Goal: Transaction & Acquisition: Purchase product/service

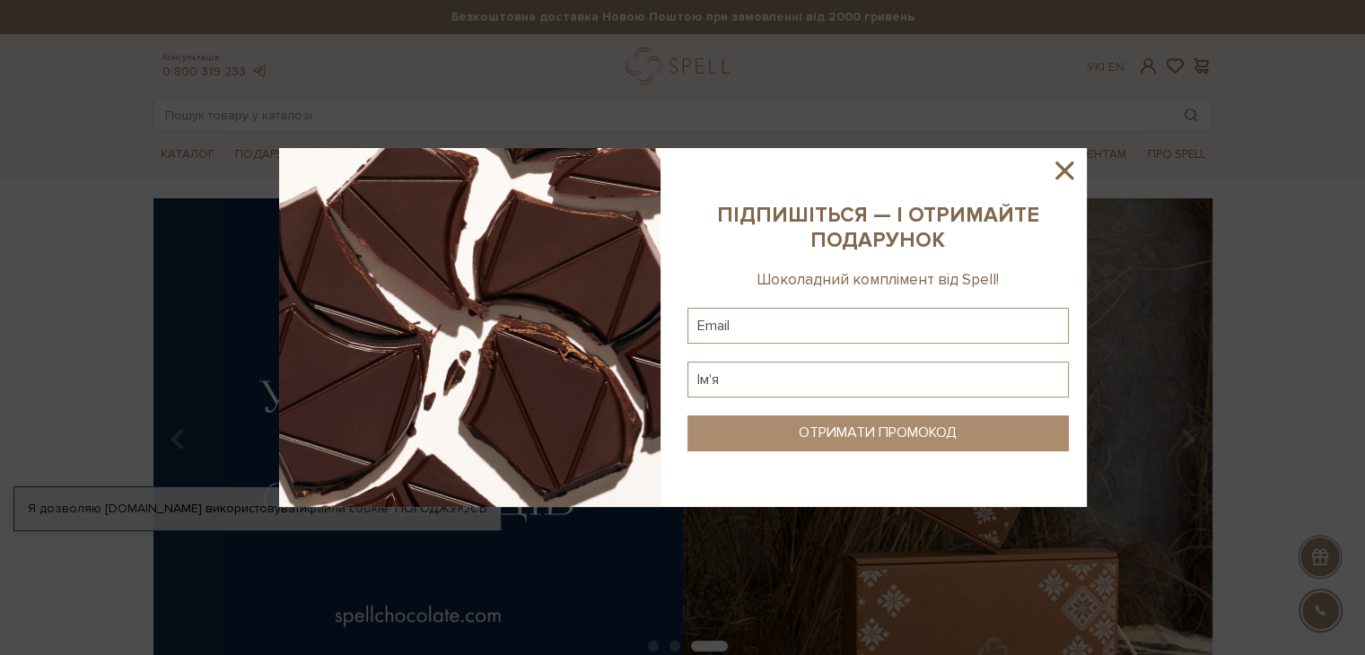
click at [1067, 179] on icon at bounding box center [1064, 170] width 31 height 31
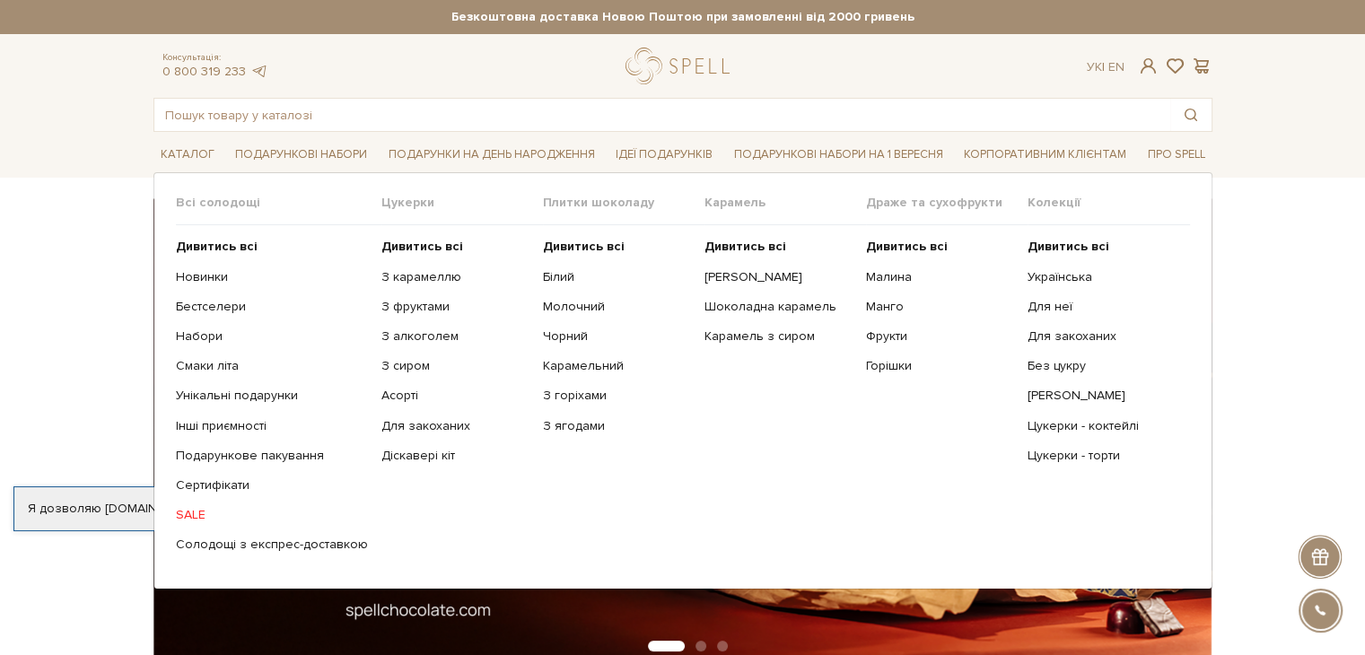
click at [206, 439] on ul "Дивитись всі Новинки Бестселери Набори Смаки літа Інші приємності" at bounding box center [279, 395] width 206 height 341
click at [209, 428] on link "Інші приємності" at bounding box center [272, 426] width 192 height 16
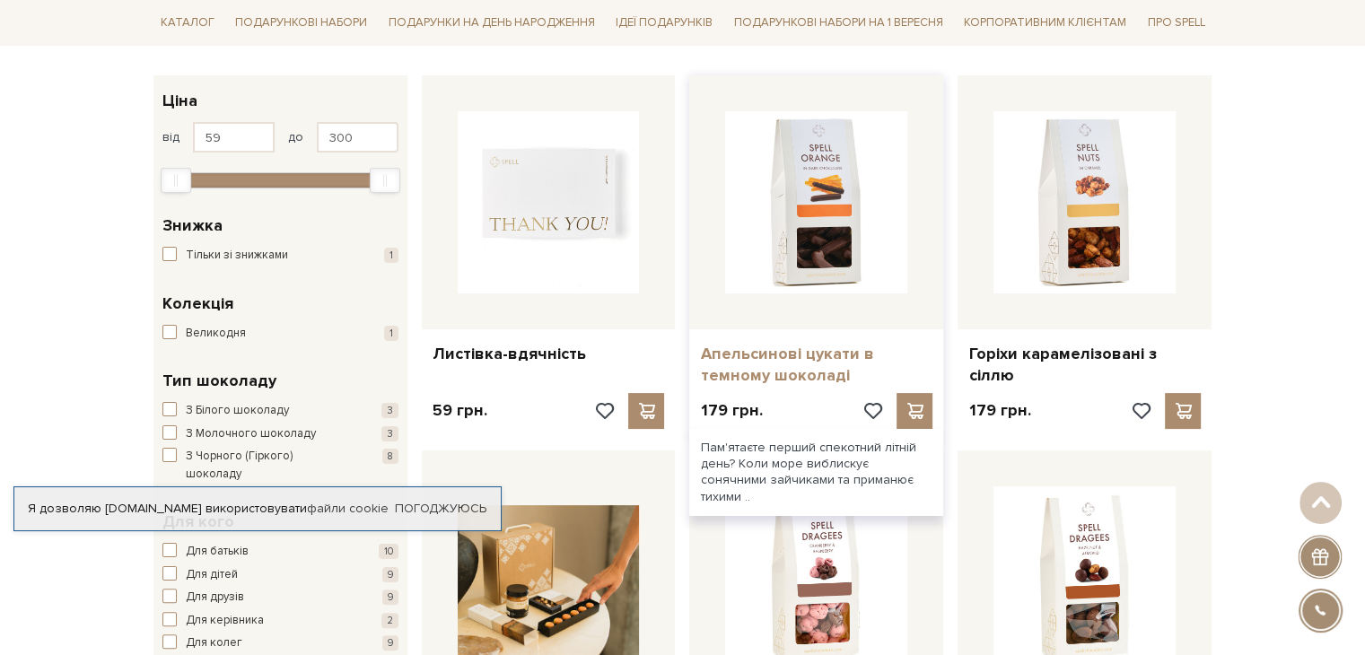
click at [754, 354] on link "Апельсинові цукати в темному шоколаді" at bounding box center [816, 365] width 232 height 42
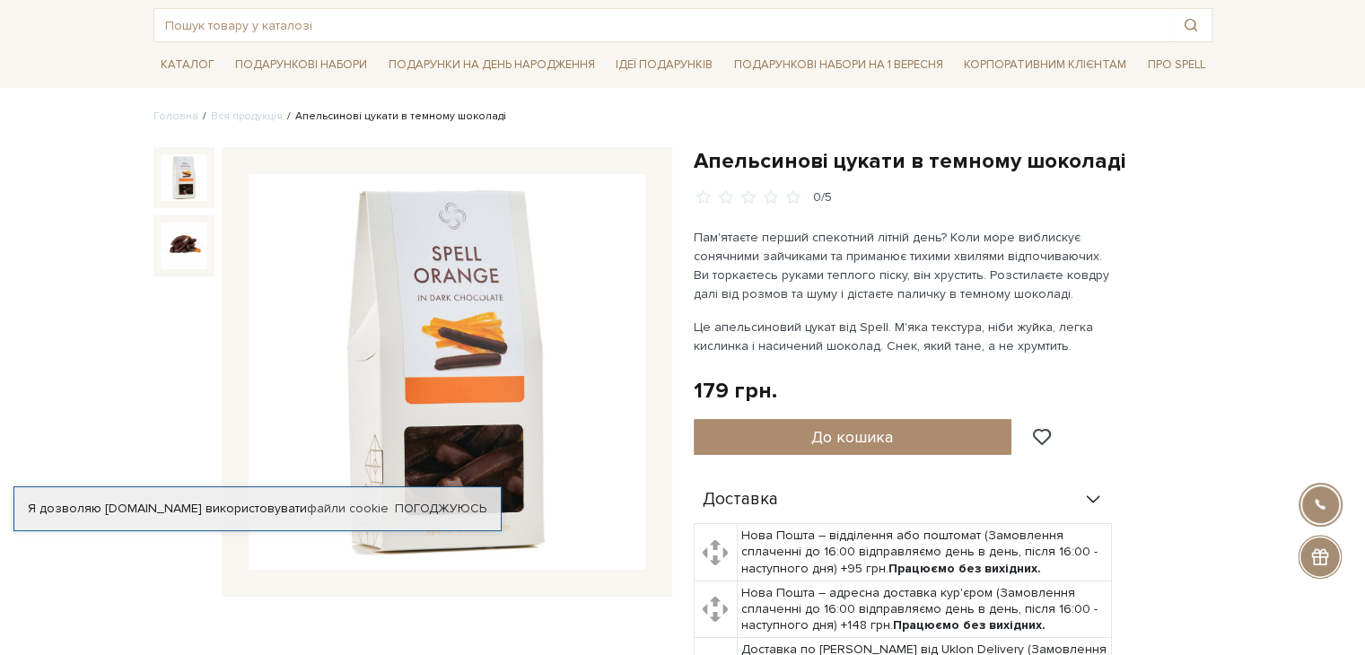
scroll to position [179, 0]
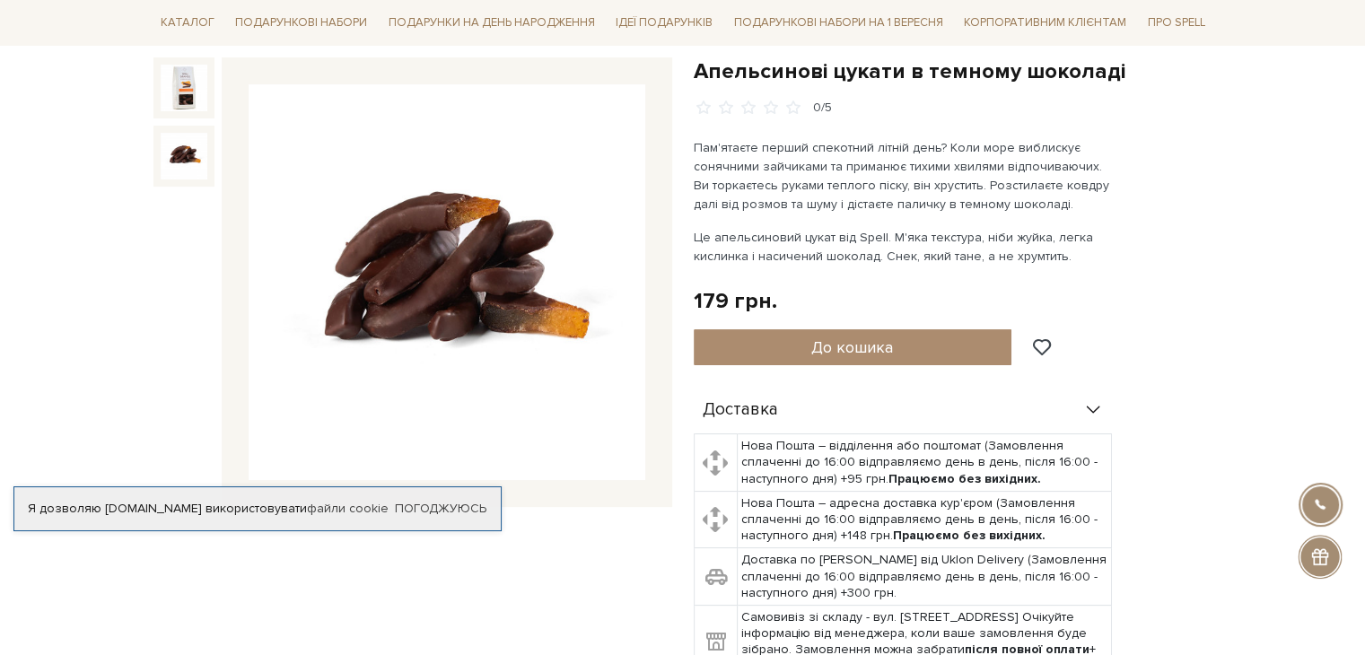
click at [182, 155] on img at bounding box center [184, 156] width 47 height 47
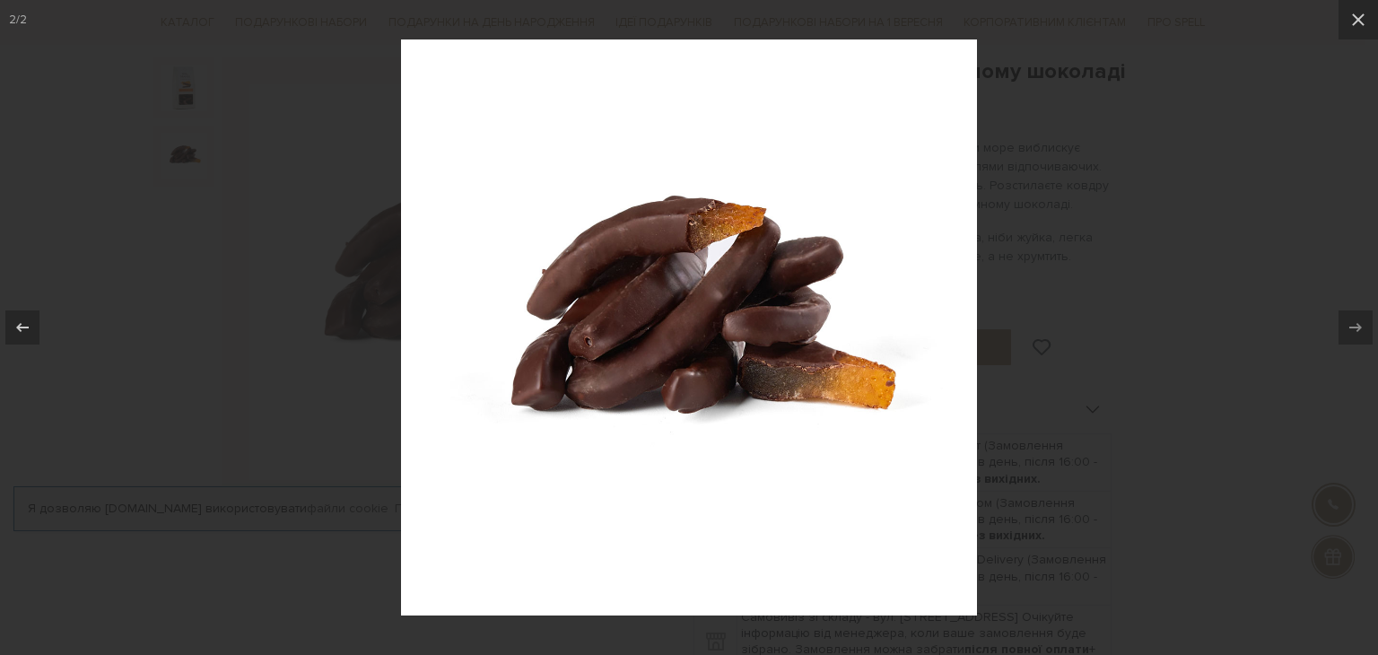
click at [1107, 186] on div at bounding box center [689, 327] width 1378 height 655
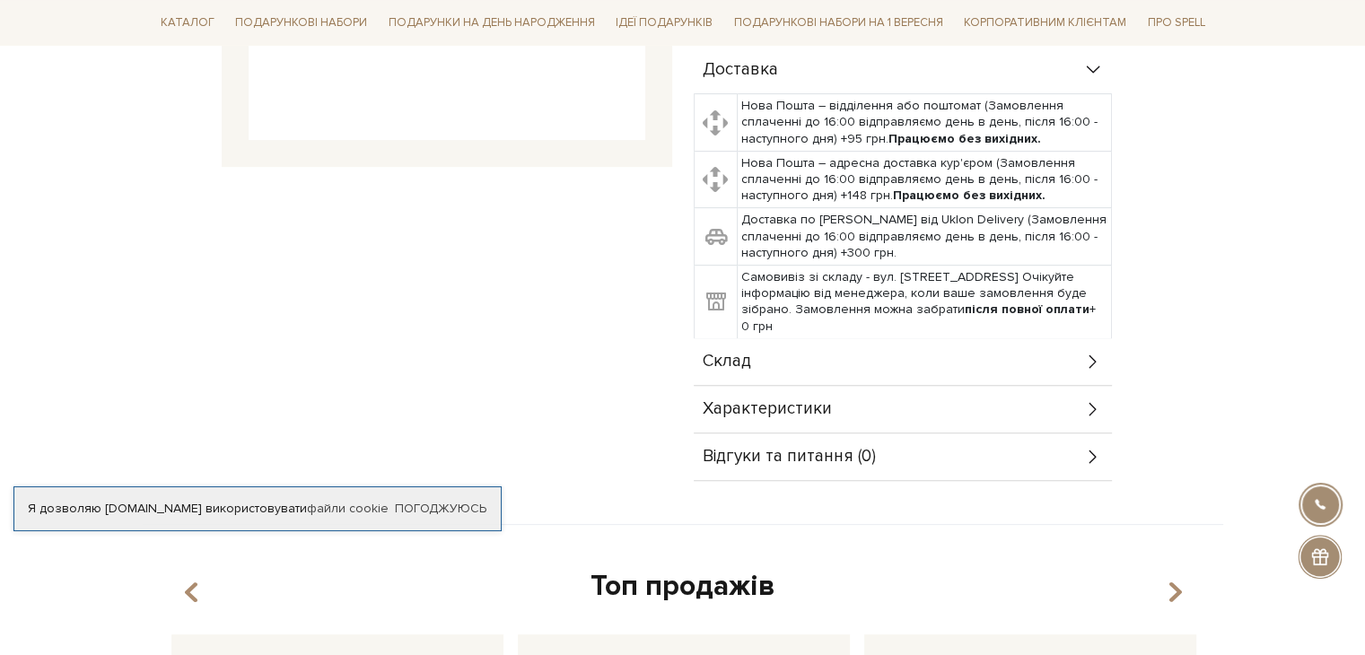
scroll to position [538, 0]
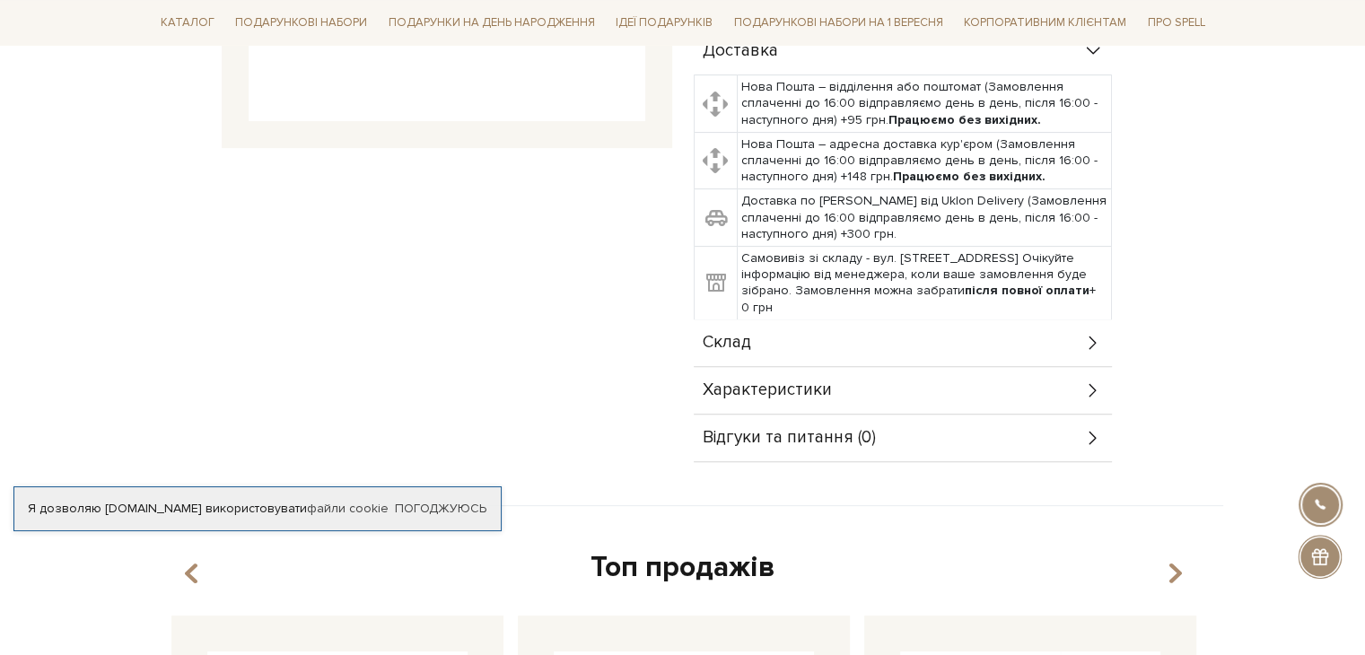
click at [1087, 346] on icon at bounding box center [1093, 343] width 20 height 20
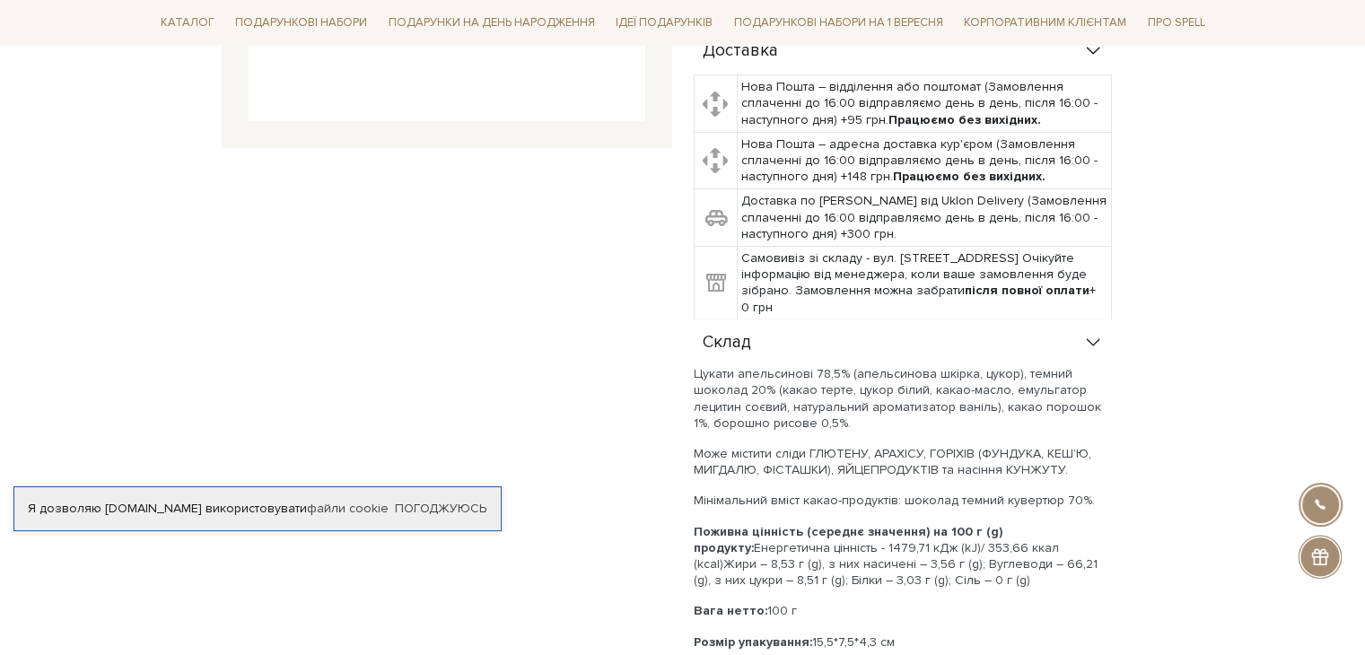
click at [1087, 346] on icon at bounding box center [1093, 343] width 20 height 20
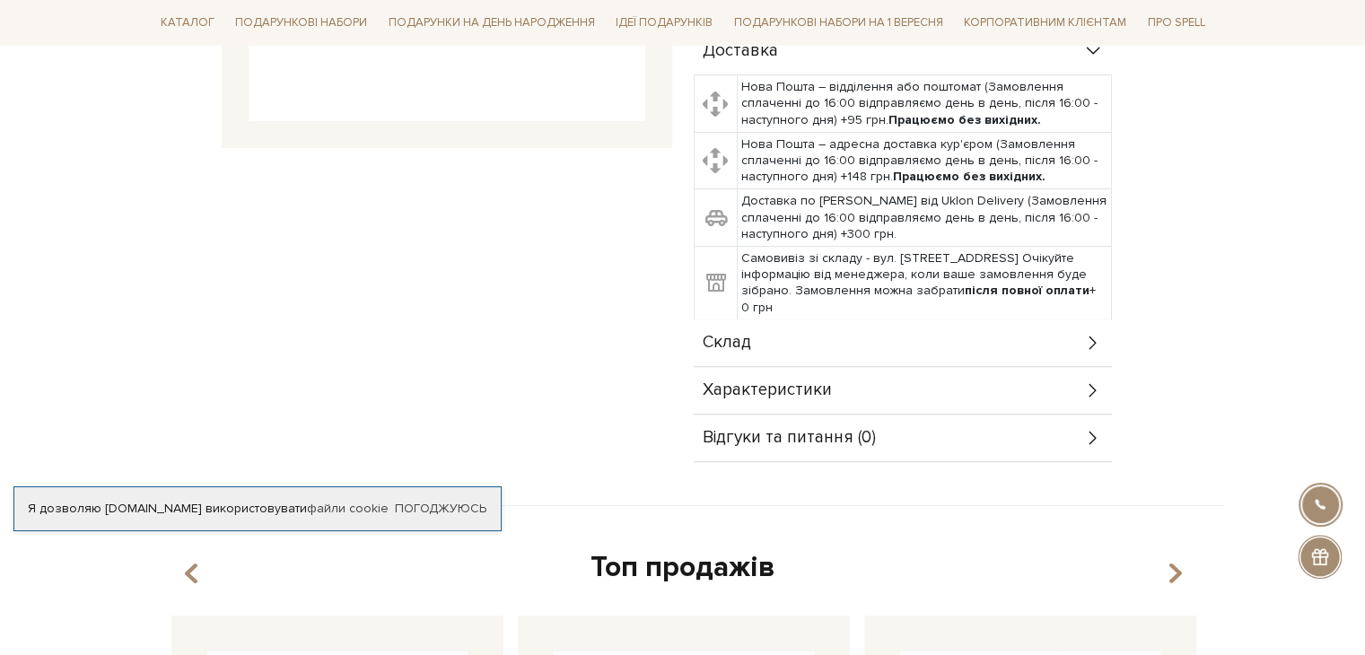
click at [1083, 339] on icon at bounding box center [1093, 343] width 20 height 20
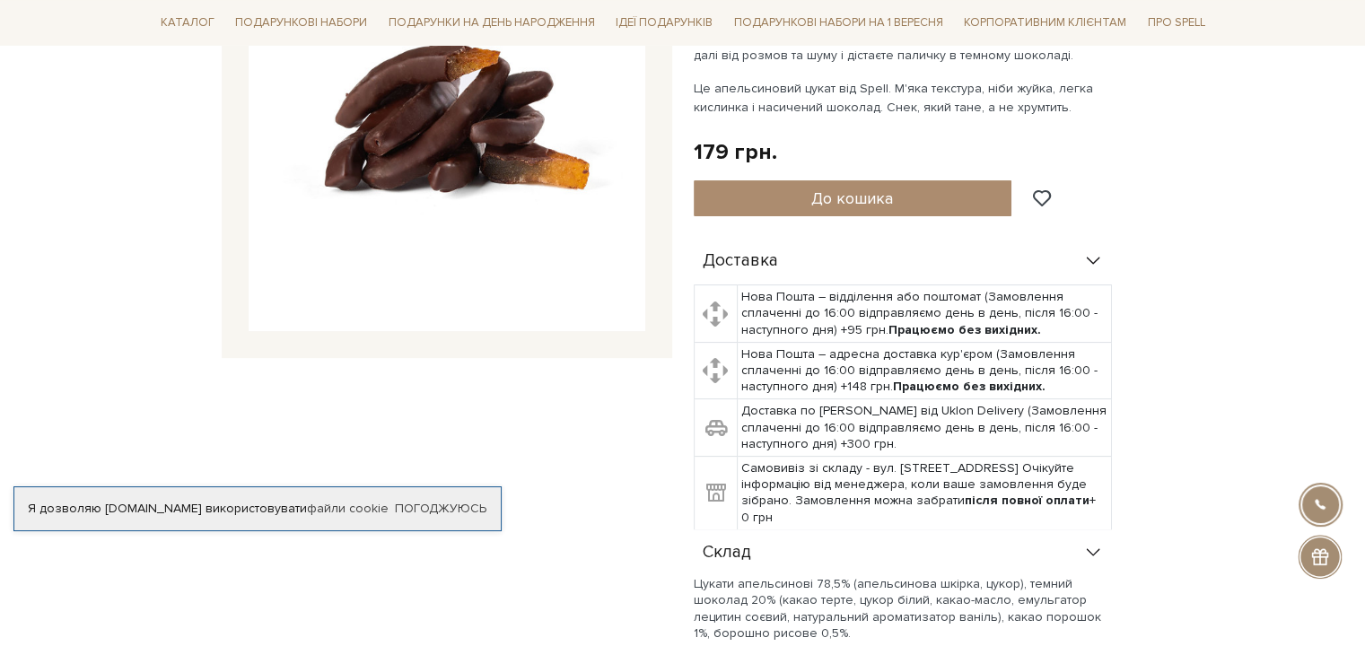
scroll to position [90, 0]
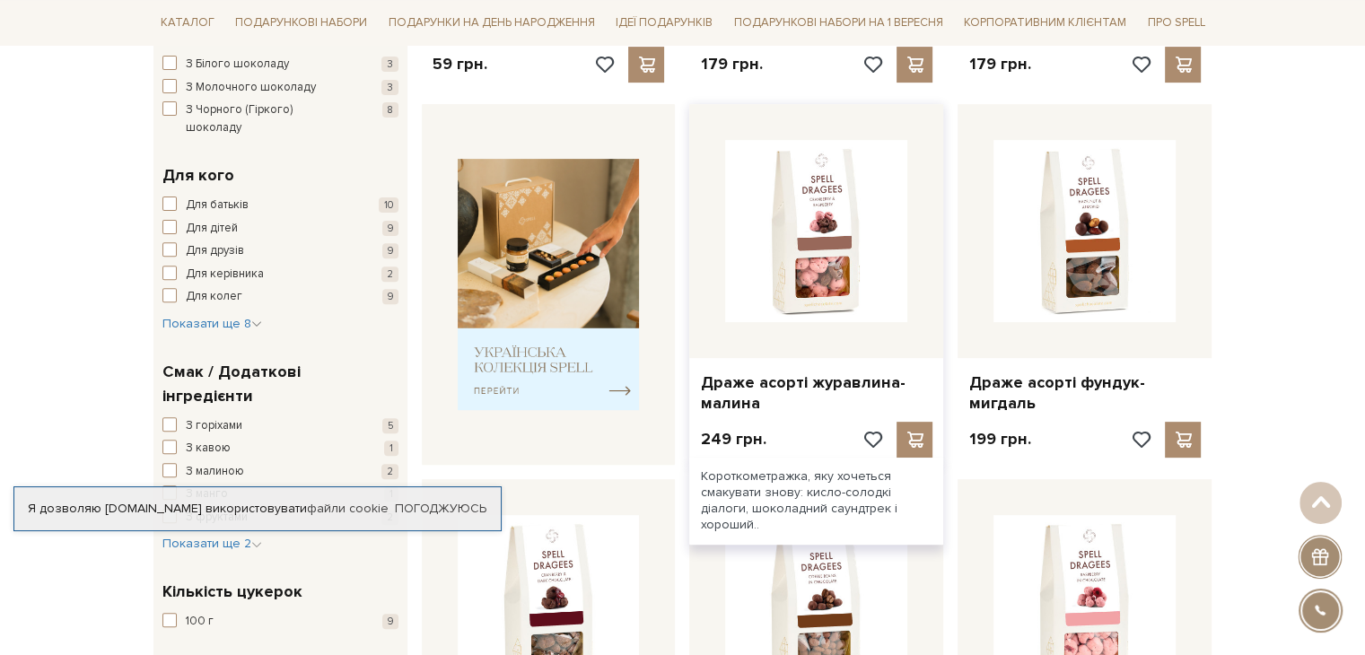
scroll to position [628, 0]
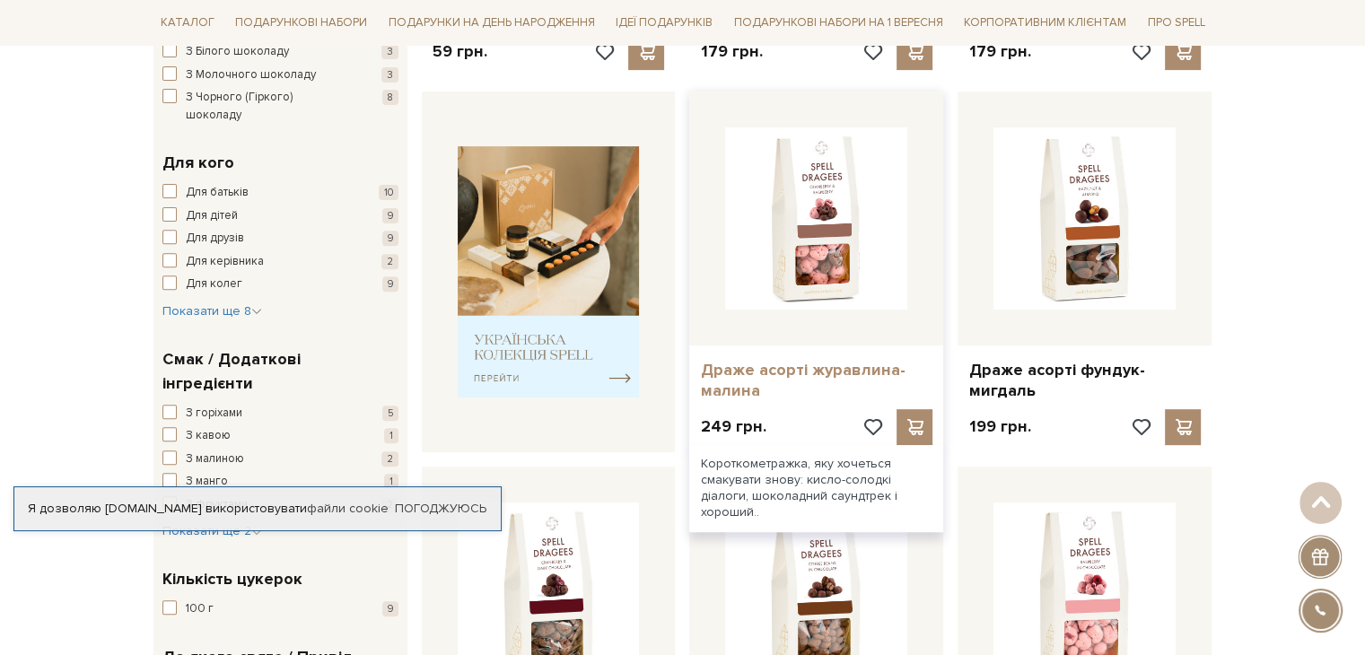
click at [814, 363] on link "Драже асорті журавлина-малина" at bounding box center [816, 381] width 232 height 42
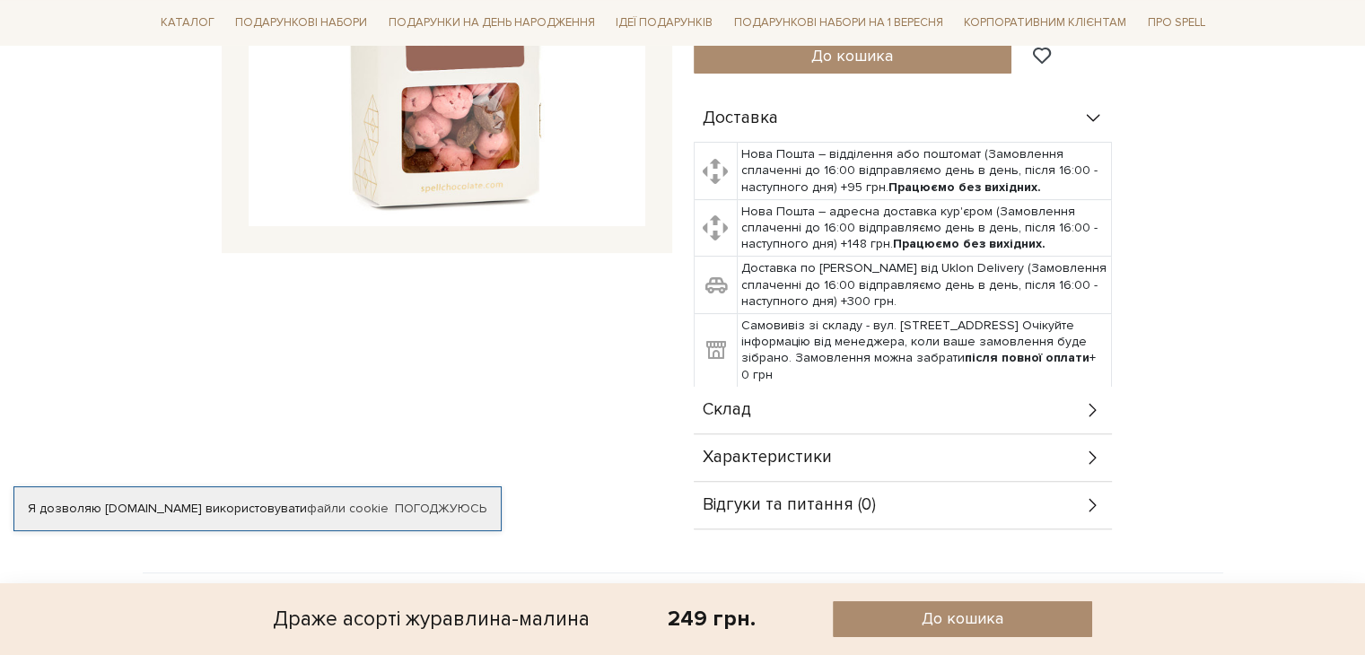
scroll to position [538, 0]
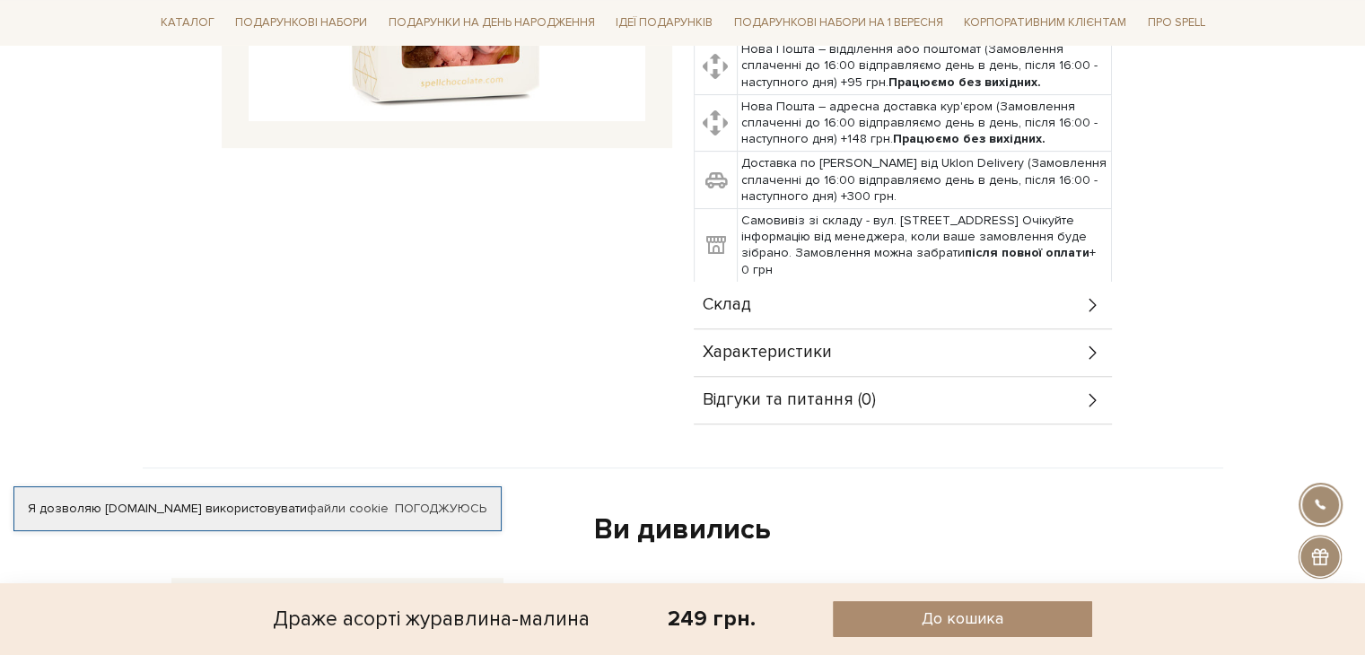
click at [837, 313] on div "Склад" at bounding box center [903, 305] width 418 height 47
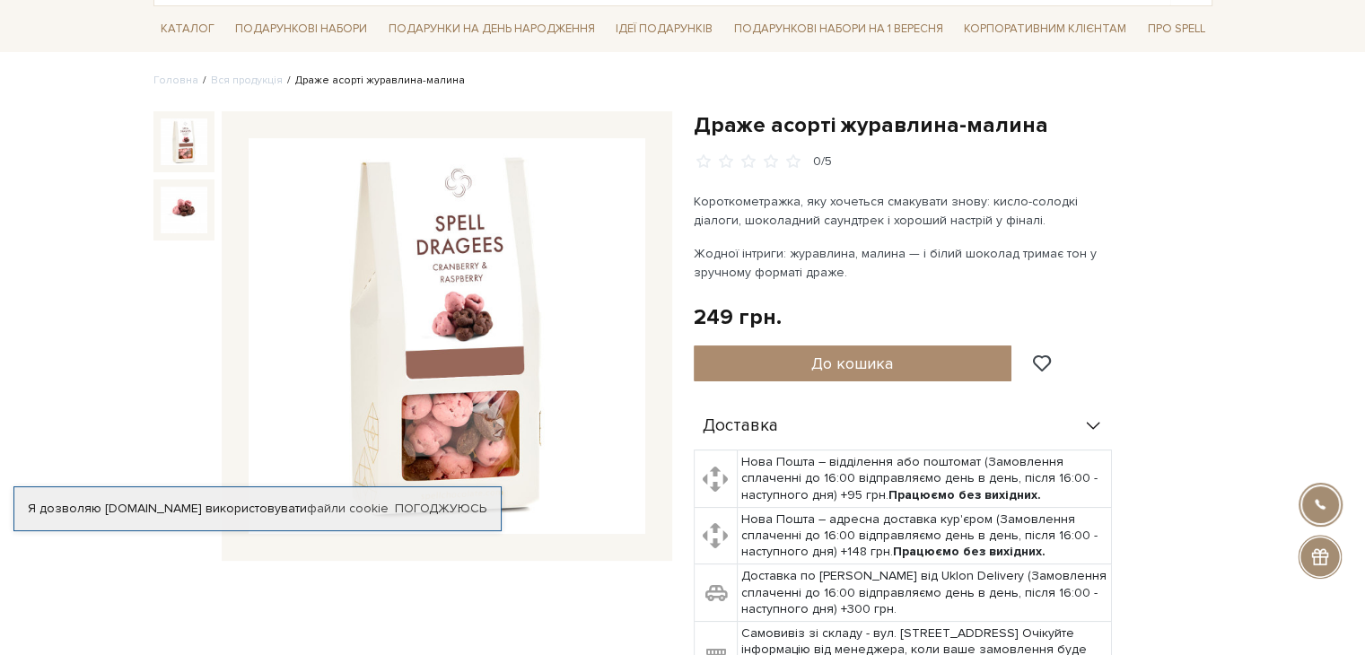
scroll to position [0, 0]
